Goal: Use online tool/utility: Utilize a website feature to perform a specific function

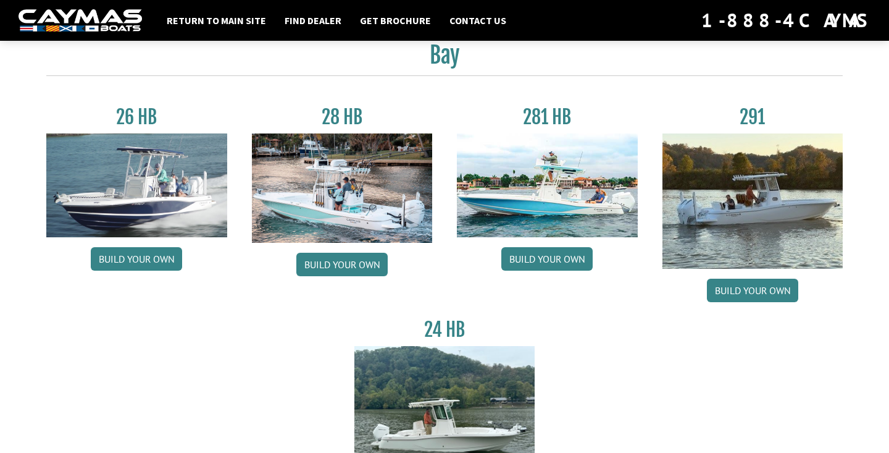
scroll to position [52, 0]
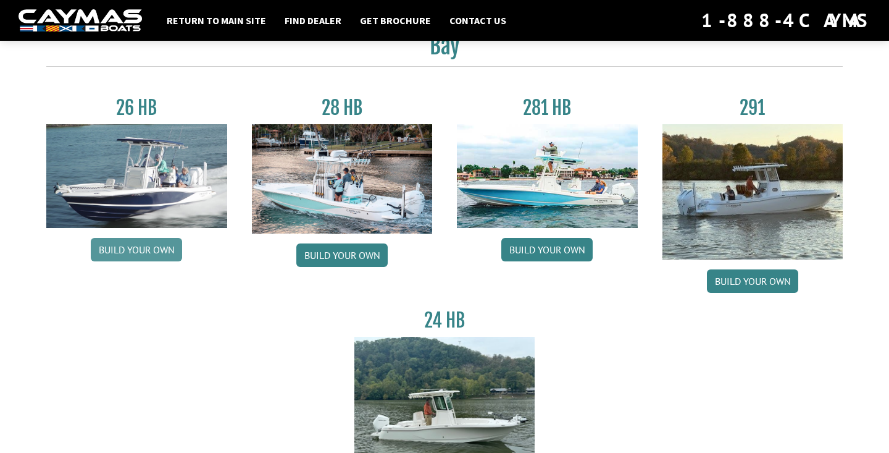
click at [169, 256] on link "Build your own" at bounding box center [136, 249] width 91 height 23
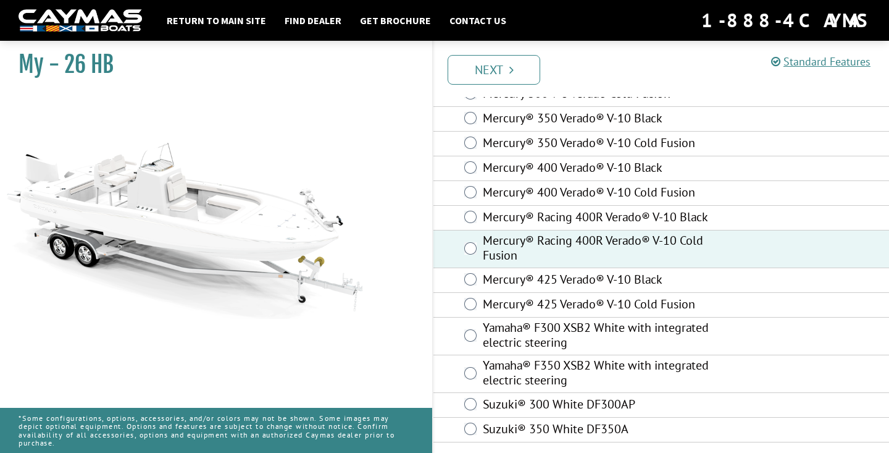
scroll to position [91, 0]
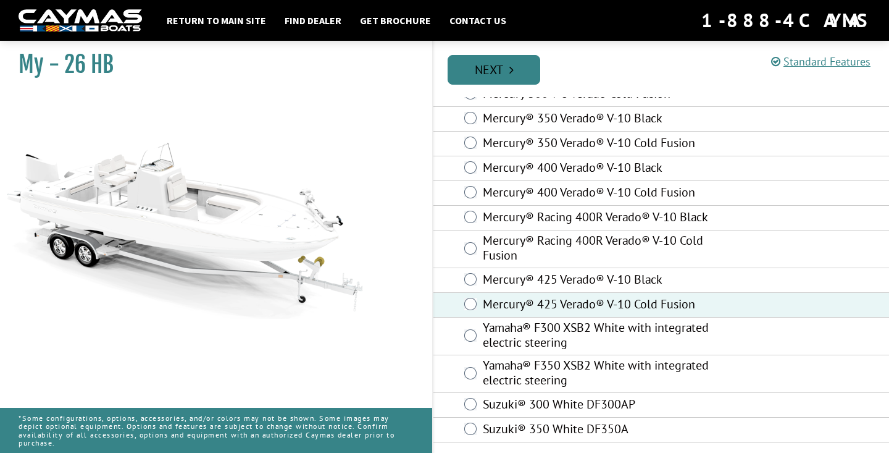
click at [517, 75] on link "Next" at bounding box center [494, 70] width 93 height 30
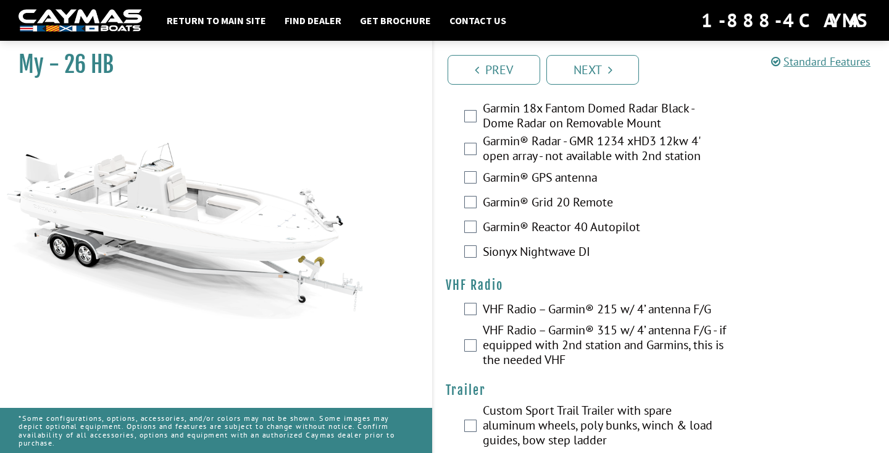
scroll to position [3669, 0]
click at [595, 76] on link "Next" at bounding box center [592, 70] width 93 height 30
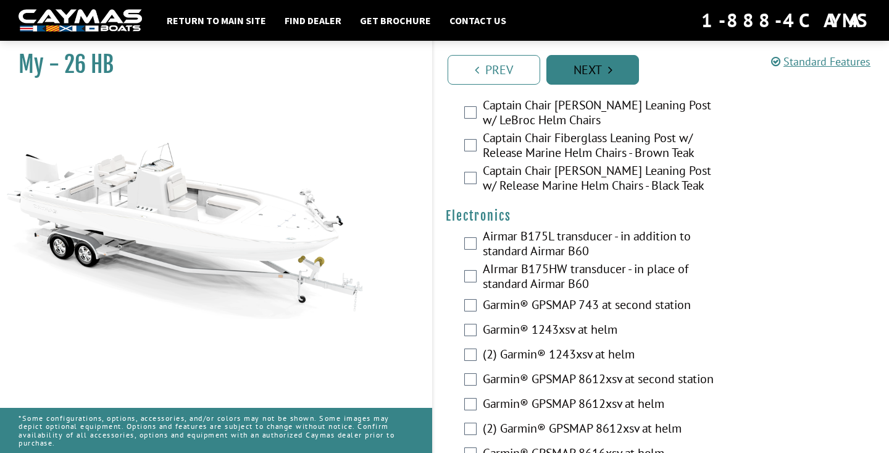
scroll to position [3067, 0]
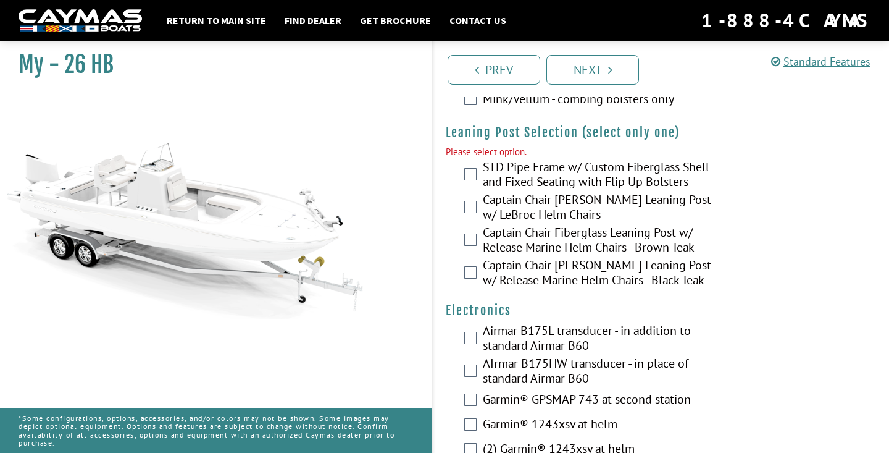
click at [477, 192] on div "Captain Chair [PERSON_NAME] Leaning Post w/ LeBroc Helm Chairs" at bounding box center [661, 208] width 456 height 33
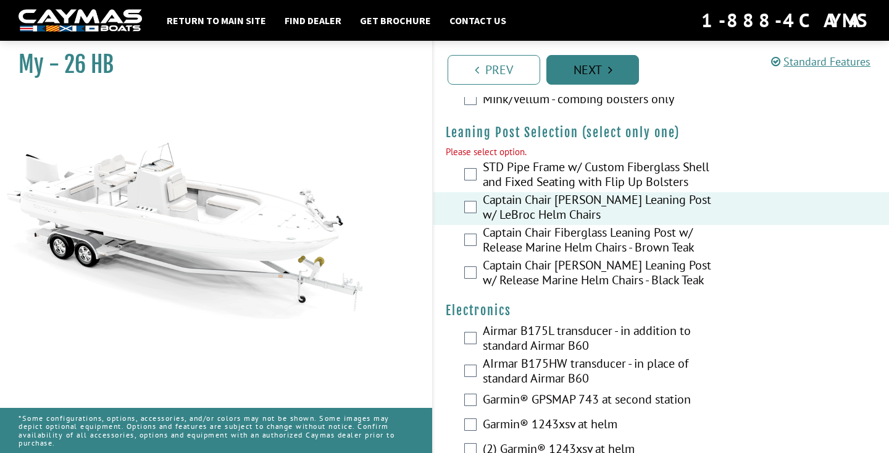
click at [573, 69] on link "Next" at bounding box center [592, 70] width 93 height 30
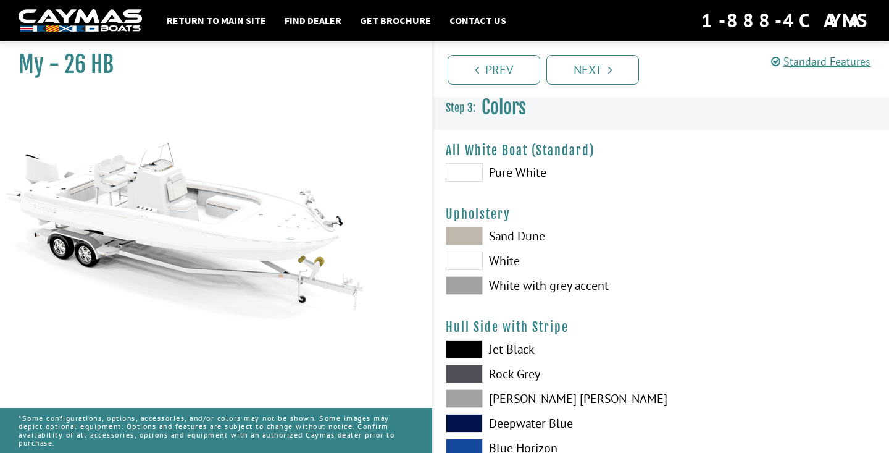
scroll to position [6, 0]
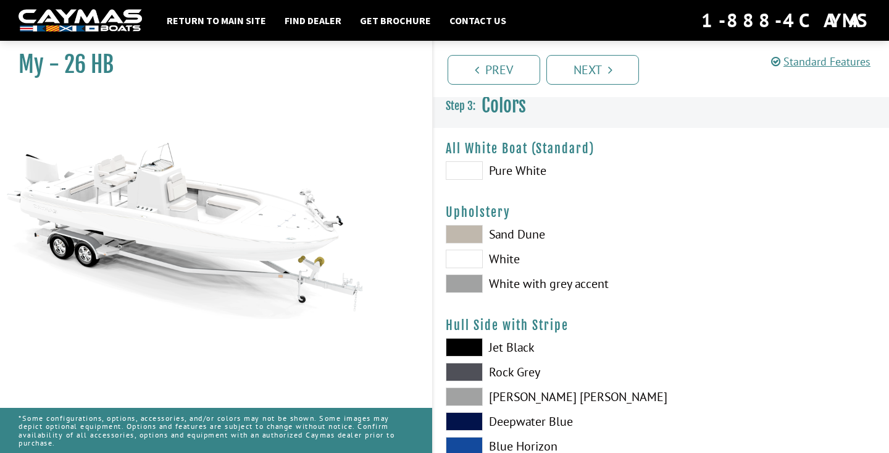
click at [475, 169] on span at bounding box center [464, 170] width 37 height 19
click at [470, 262] on span at bounding box center [464, 258] width 37 height 19
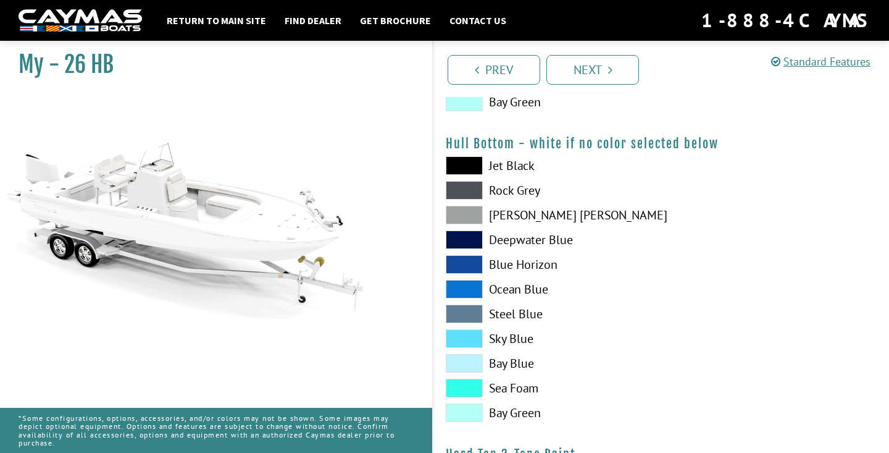
scroll to position [811, 0]
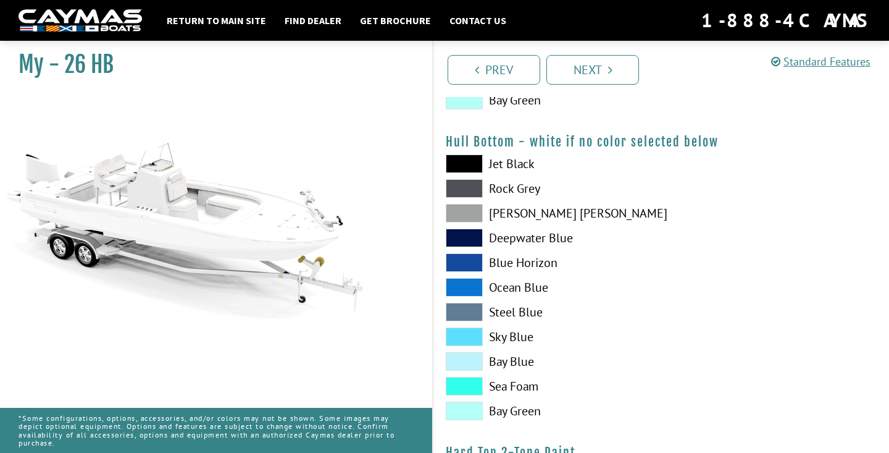
click at [475, 360] on span at bounding box center [464, 361] width 37 height 19
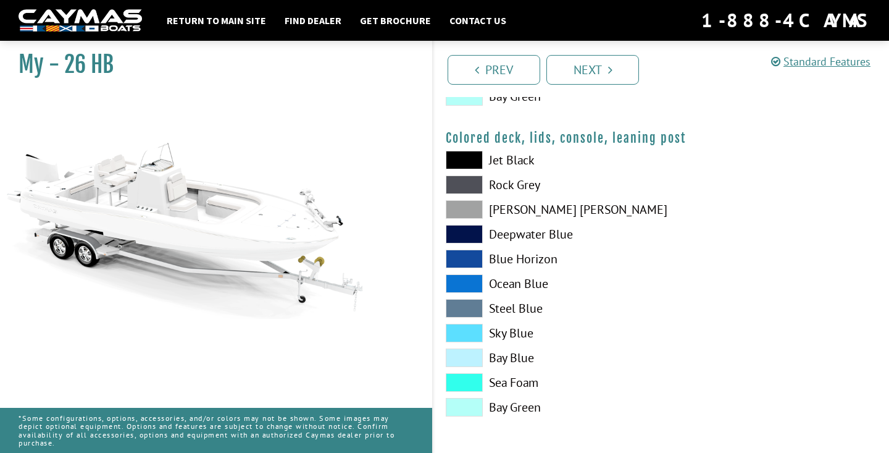
scroll to position [1436, 0]
click at [616, 61] on link "Next" at bounding box center [592, 70] width 93 height 30
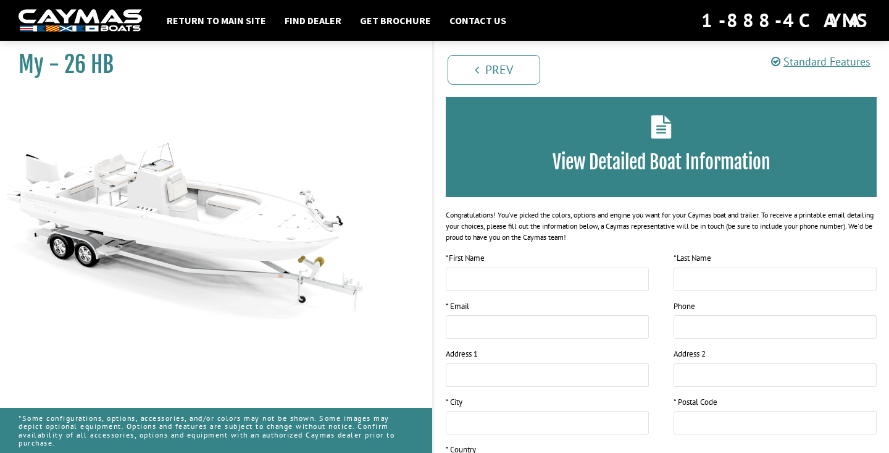
scroll to position [0, 0]
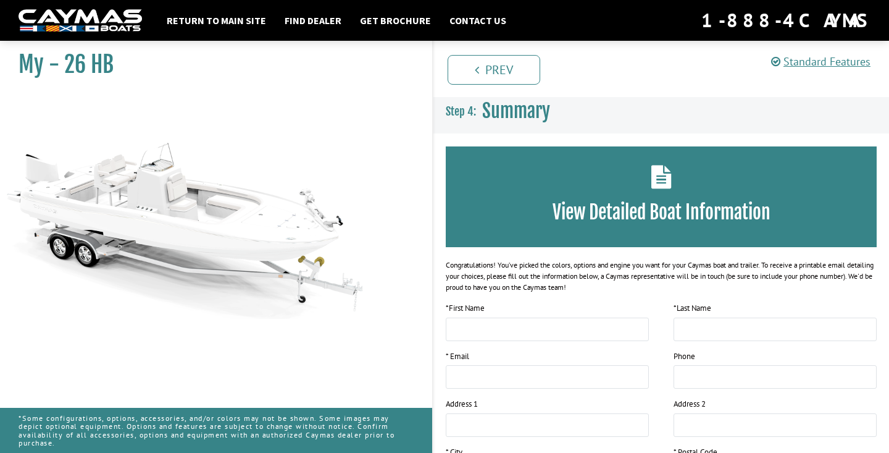
click at [598, 196] on div "View Detailed Boat Information" at bounding box center [661, 196] width 431 height 101
click at [243, 20] on link "Return to main site" at bounding box center [217, 20] width 112 height 16
